Goal: Information Seeking & Learning: Learn about a topic

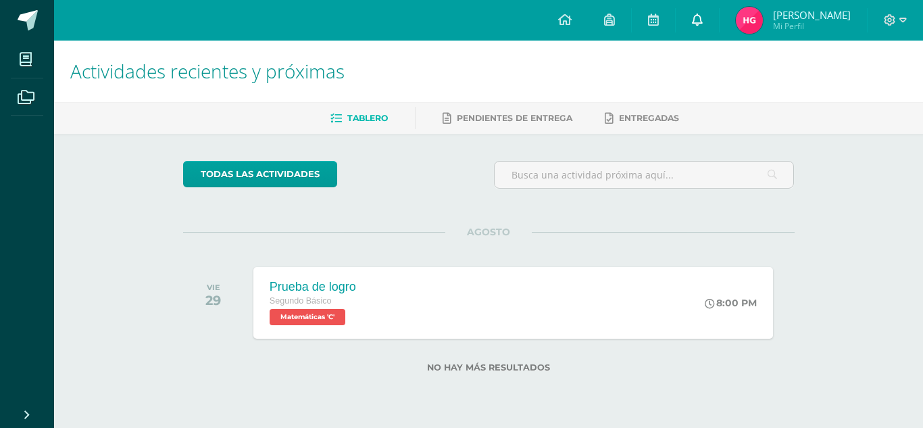
click at [692, 17] on icon at bounding box center [697, 20] width 11 height 12
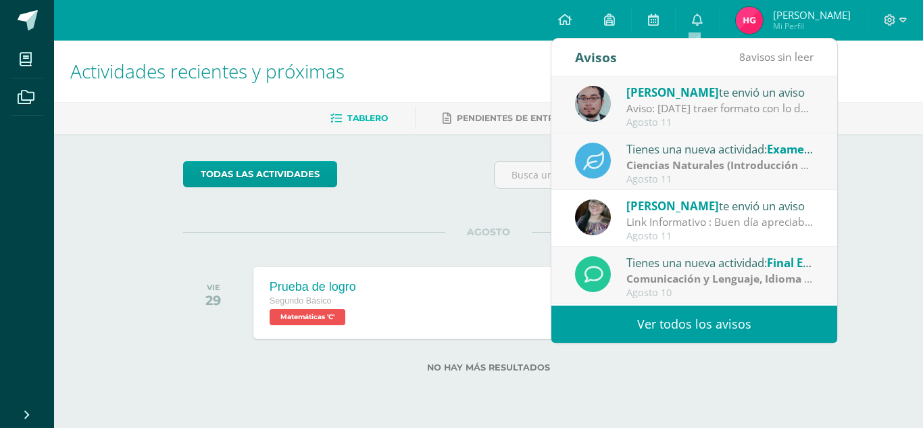
click at [744, 165] on strong "Ciencias Naturales (Introducción a la Química)" at bounding box center [748, 165] width 242 height 15
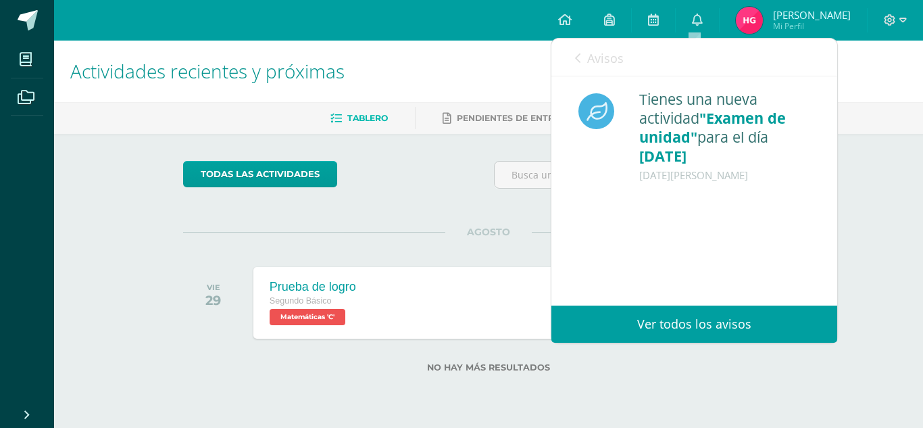
drag, startPoint x: 826, startPoint y: 136, endPoint x: 829, endPoint y: 183, distance: 46.7
click at [829, 183] on div "Tienes una nueva actividad "Examen de unidad" para el día [DATE] [DATE][PERSON_…" at bounding box center [695, 157] width 286 height 162
click at [820, 179] on div "Tienes una nueva actividad "Examen de unidad" para el día [DATE] [DATE][PERSON_…" at bounding box center [695, 157] width 286 height 162
click at [687, 319] on link "Ver todos los avisos" at bounding box center [695, 324] width 286 height 37
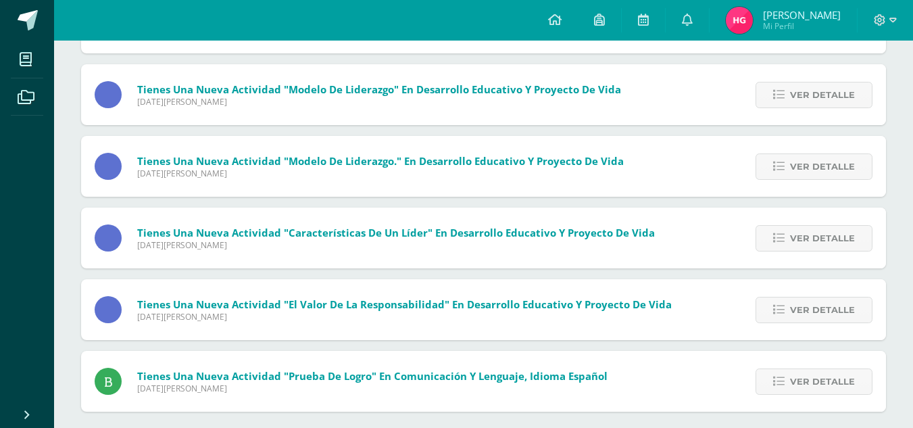
scroll to position [298, 0]
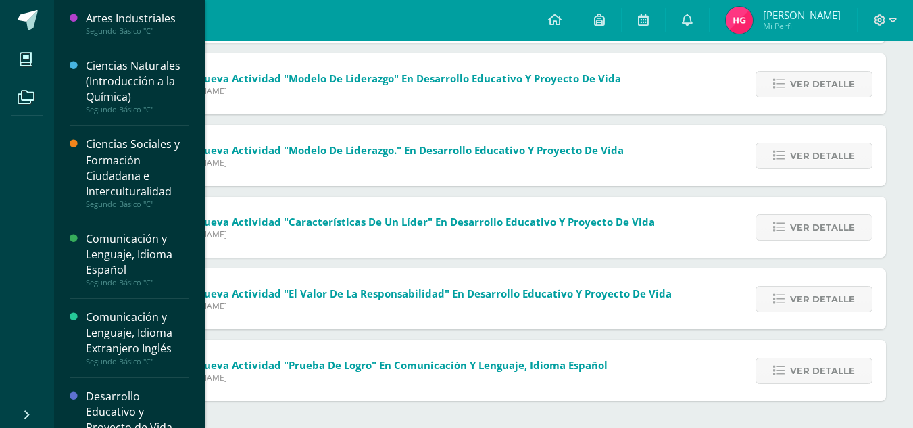
click at [97, 20] on div "Artes Industriales" at bounding box center [137, 19] width 103 height 16
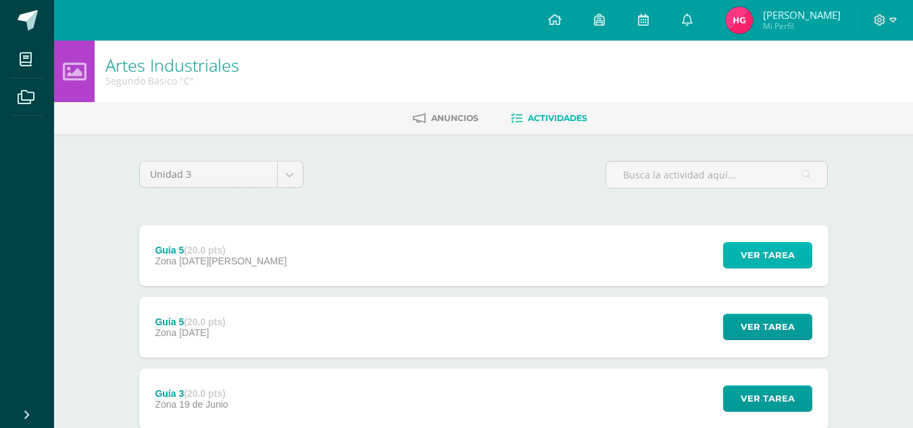
click at [787, 248] on span "Ver tarea" at bounding box center [768, 255] width 54 height 25
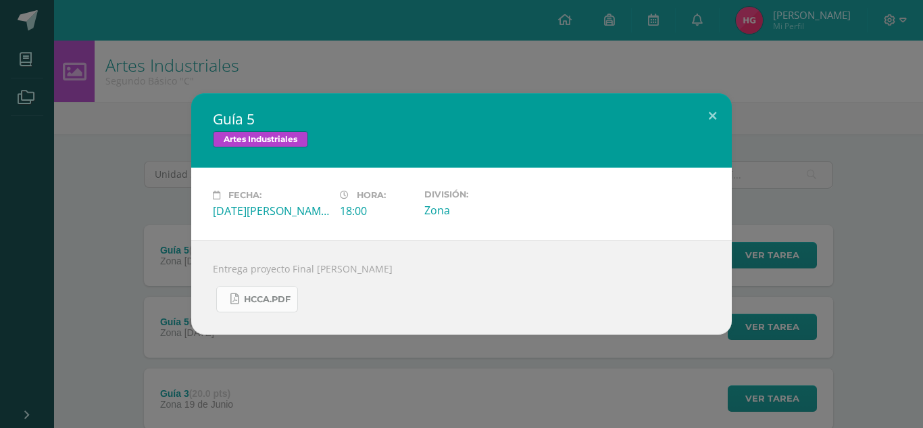
click at [289, 295] on span "HCCA.pdf" at bounding box center [267, 299] width 47 height 11
click at [719, 112] on button at bounding box center [713, 116] width 39 height 46
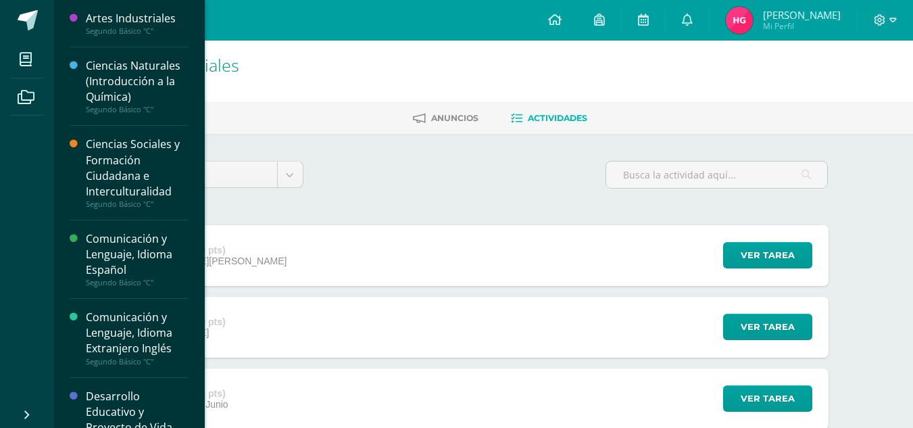
click at [48, 46] on li "Mis cursos" at bounding box center [27, 60] width 54 height 38
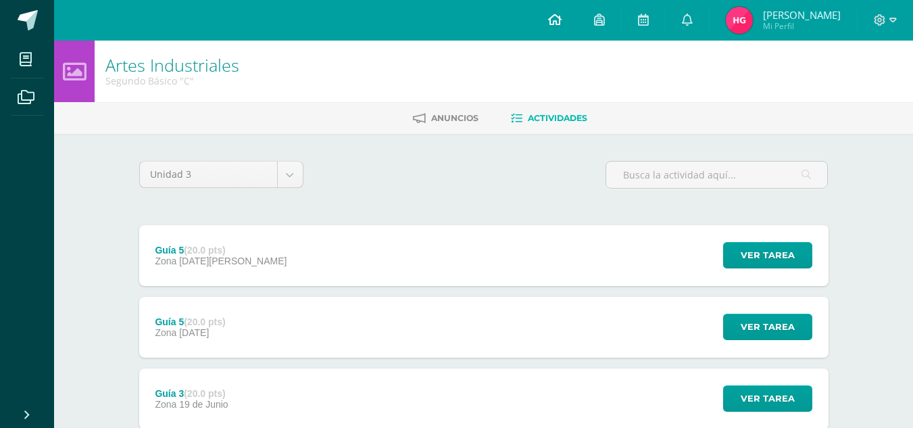
click at [562, 7] on link at bounding box center [555, 20] width 46 height 41
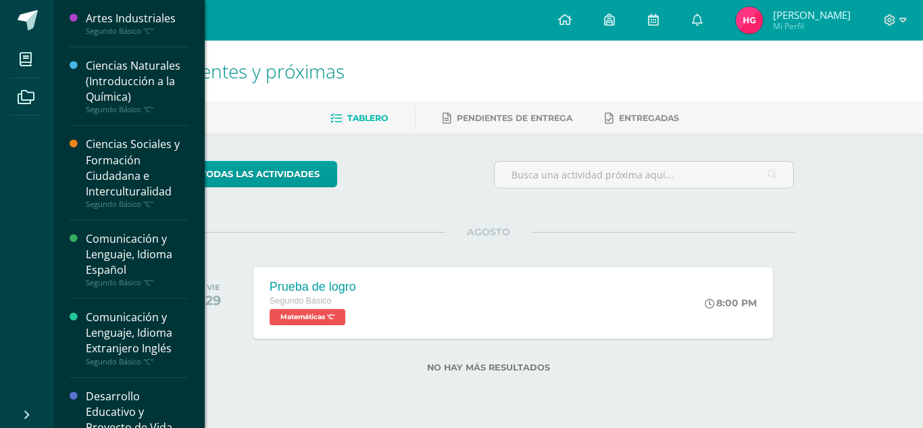
click at [164, 180] on div "Ciencias Sociales y Formación Ciudadana e Interculturalidad" at bounding box center [137, 168] width 103 height 62
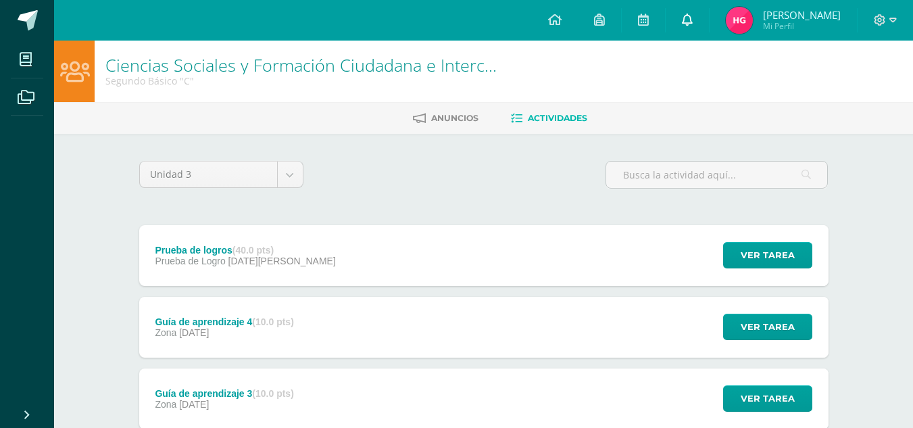
click at [676, 24] on link at bounding box center [687, 20] width 43 height 41
click at [427, 165] on div "Unidad 3 Unidad 1 Unidad 2 Unidad 3 Unidad 4" at bounding box center [484, 180] width 700 height 39
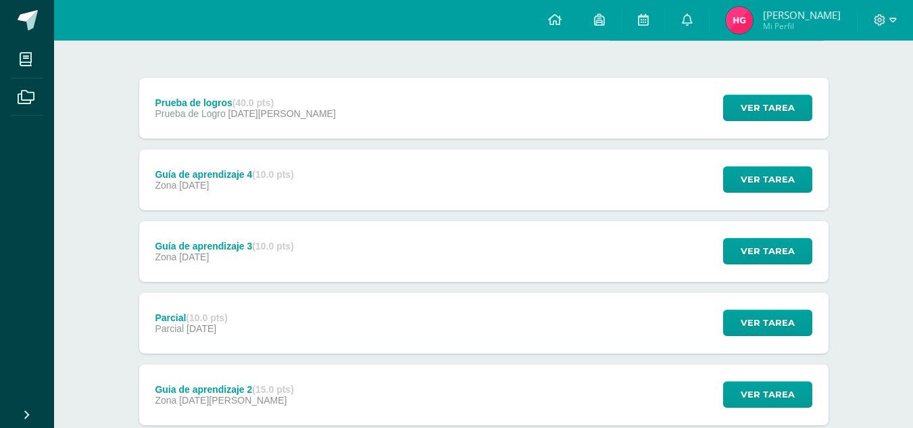
scroll to position [145, 0]
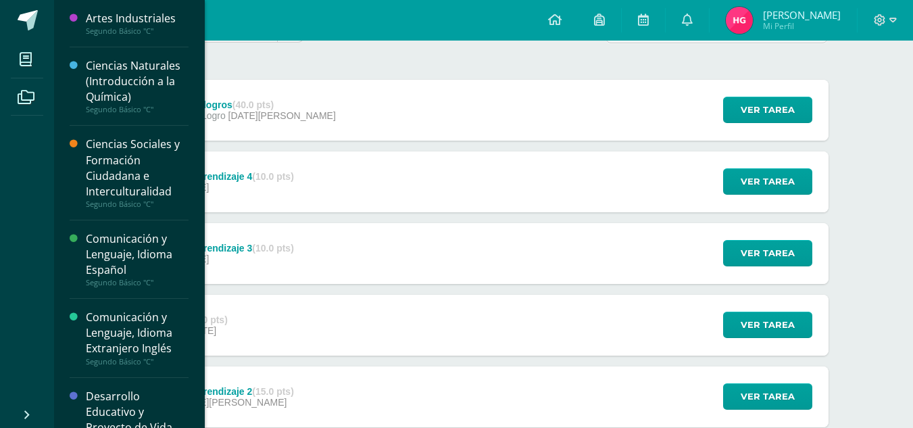
click at [152, 354] on div "Comunicación y Lenguaje, Idioma Extranjero Inglés" at bounding box center [137, 333] width 103 height 47
